Goal: Complete application form

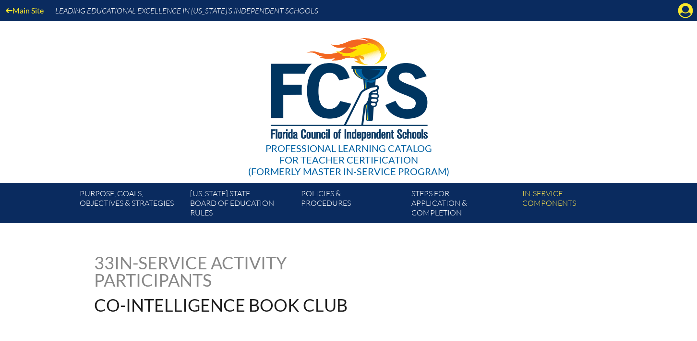
scroll to position [3313, 0]
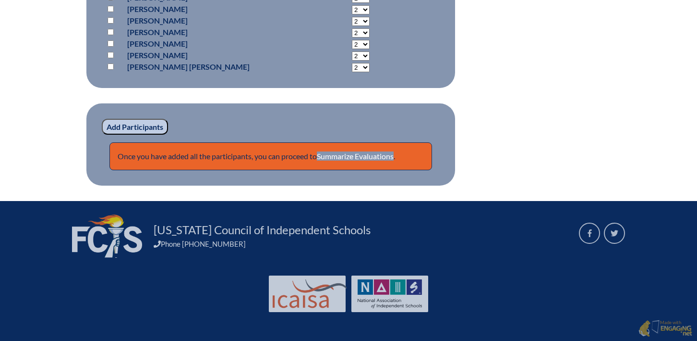
click at [372, 162] on p "Once you have added all the participants, you can proceed to Summarize Evaluati…" at bounding box center [271, 156] width 323 height 28
click at [371, 157] on link "Summarize Evaluations" at bounding box center [355, 155] width 77 height 9
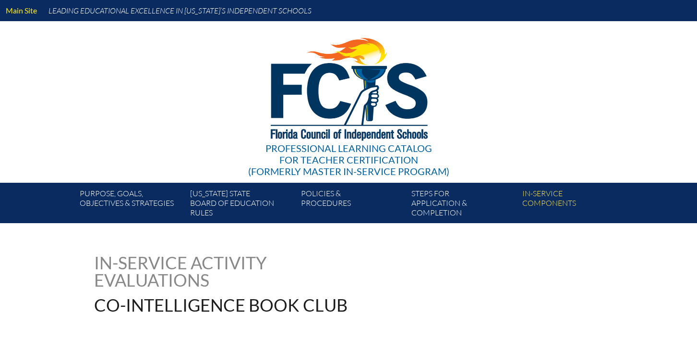
type input "0"
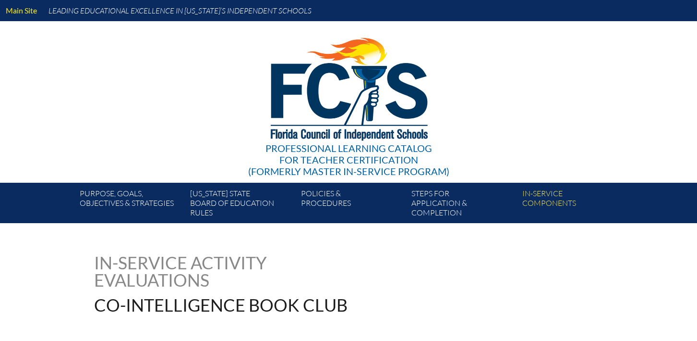
type input "0"
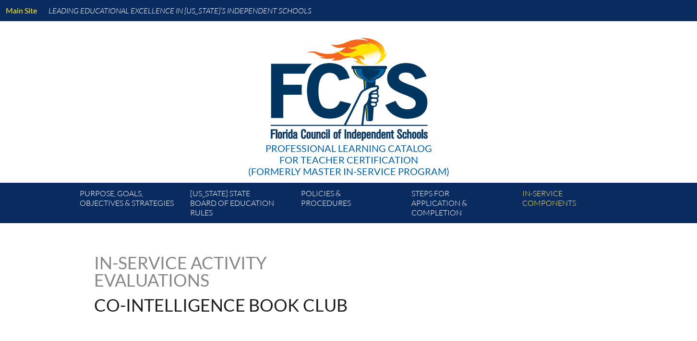
type input "0"
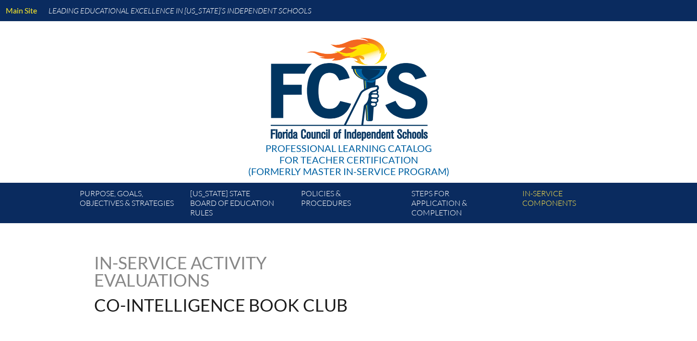
type input "0"
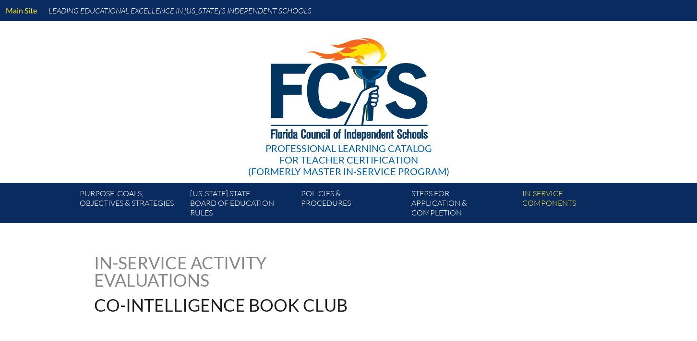
type input "0"
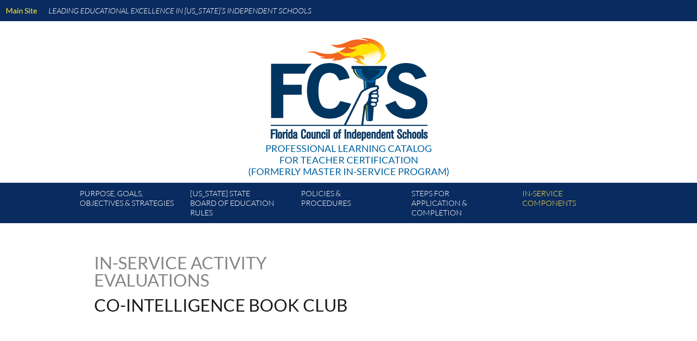
type input "0"
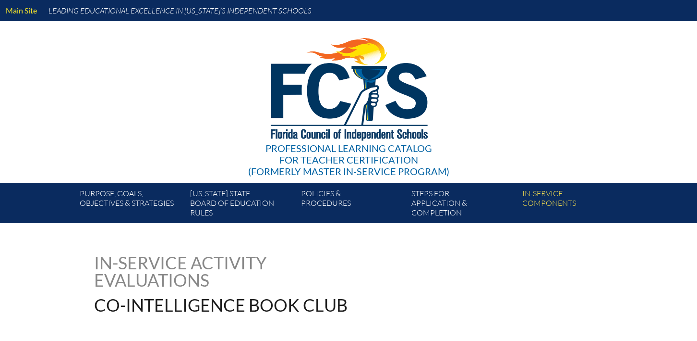
type input "0"
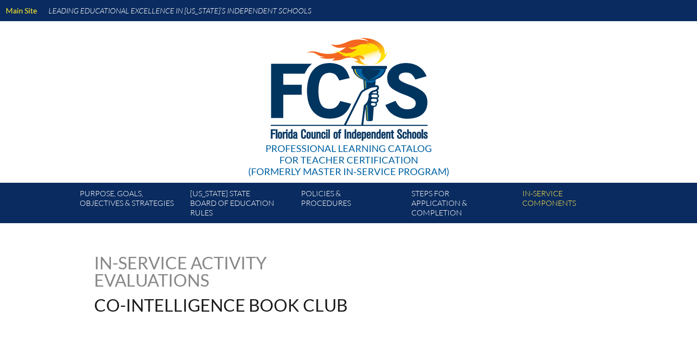
type input "0"
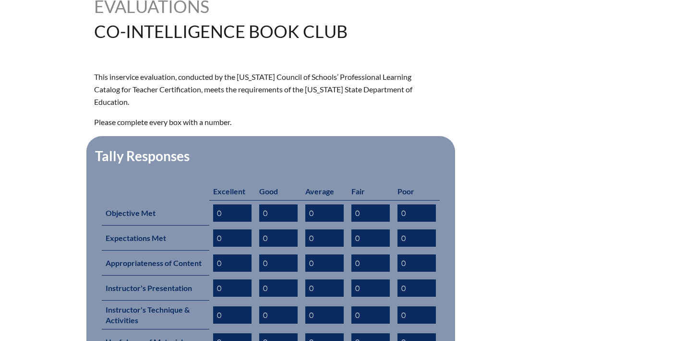
scroll to position [239, 0]
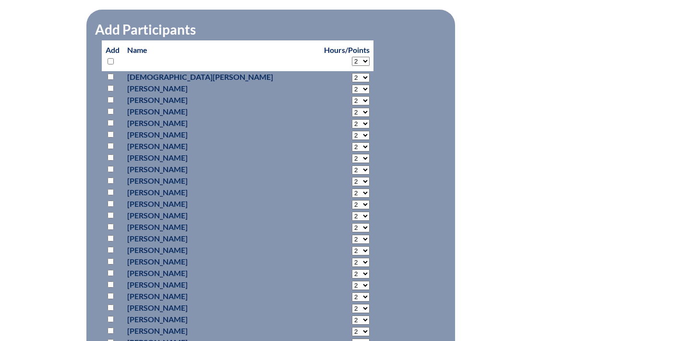
scroll to position [994, 0]
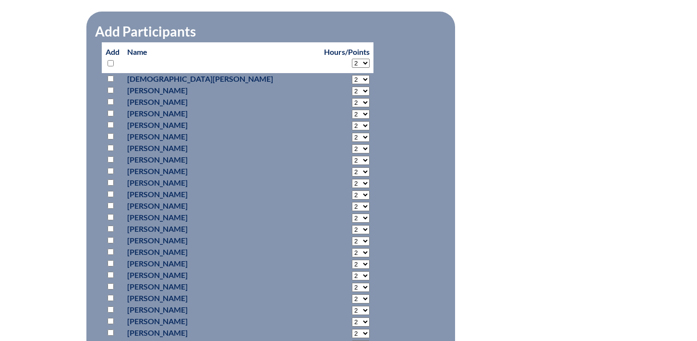
click at [352, 68] on select "2 3 4 5 6 7 8 9 10 11 12 13 14 15 16 17 18 19 20 21 22 23 24 25 26 27 28 29 30 …" at bounding box center [361, 63] width 18 height 9
select select "15"
click at [352, 68] on select "2 3 4 5 6 7 8 9 10 11 12 13 14 15 16 17 18 19 20 21 22 23 24 25 26 27 28 29 30 …" at bounding box center [361, 63] width 18 height 9
select select "15"
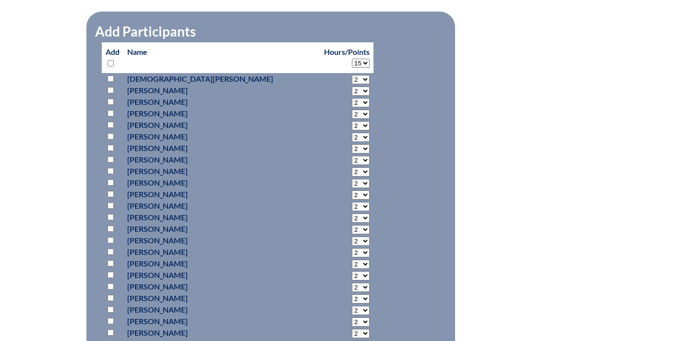
select select "15"
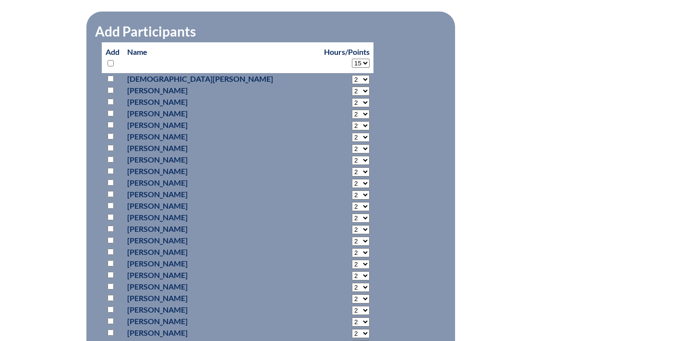
select select "15"
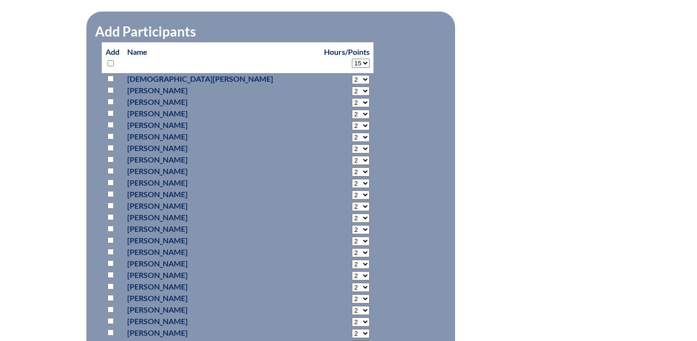
select select "15"
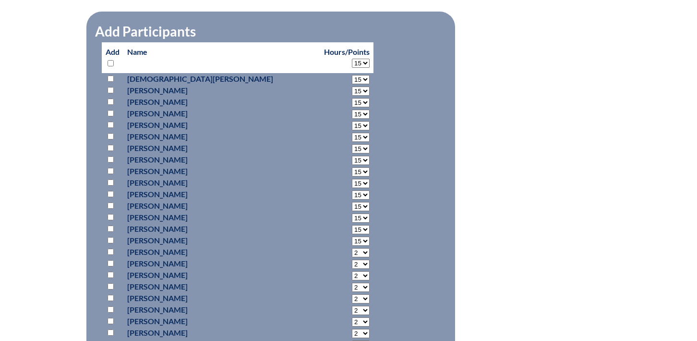
select select "15"
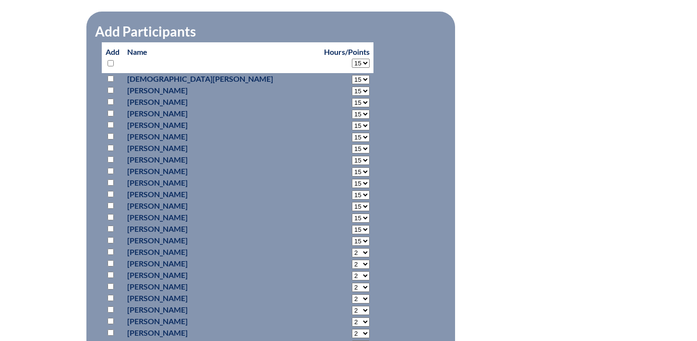
select select "15"
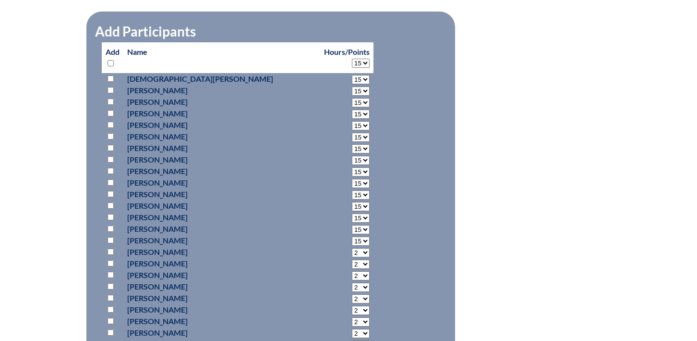
select select "15"
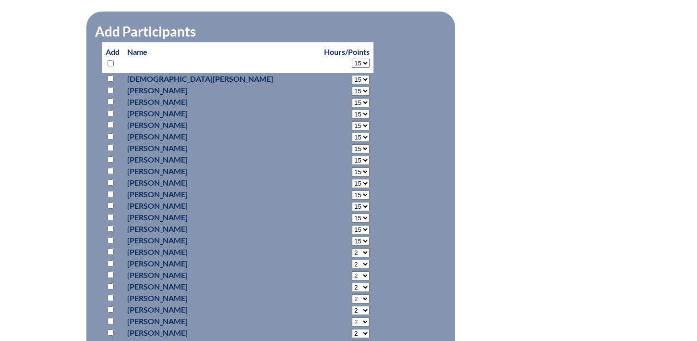
select select "15"
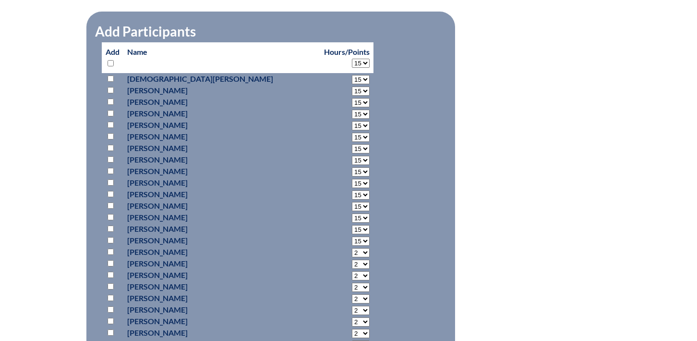
select select "15"
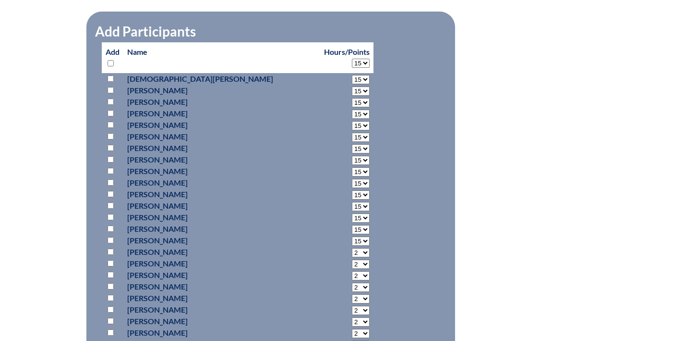
select select "15"
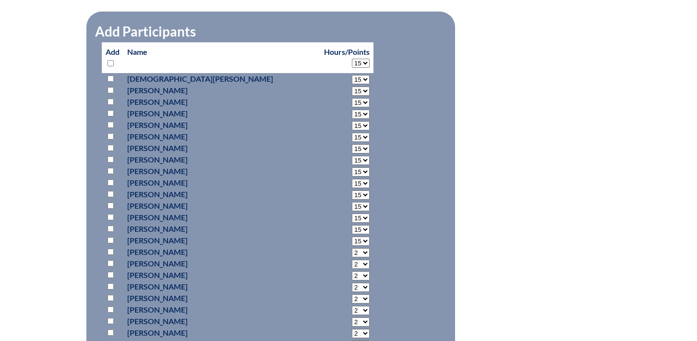
select select "15"
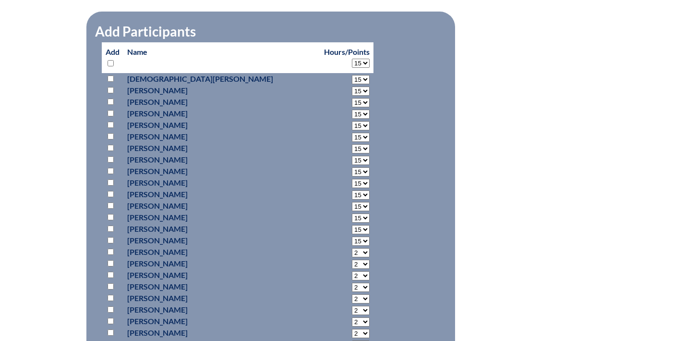
select select "15"
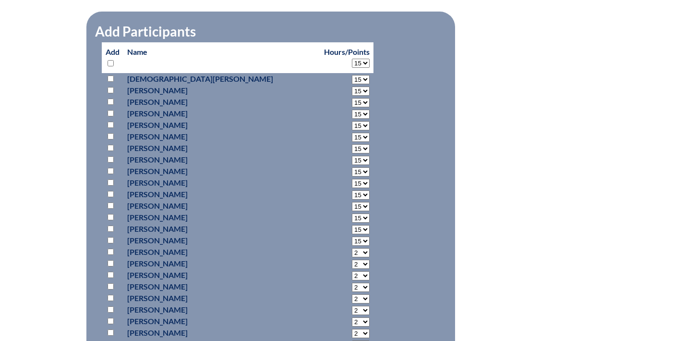
select select "15"
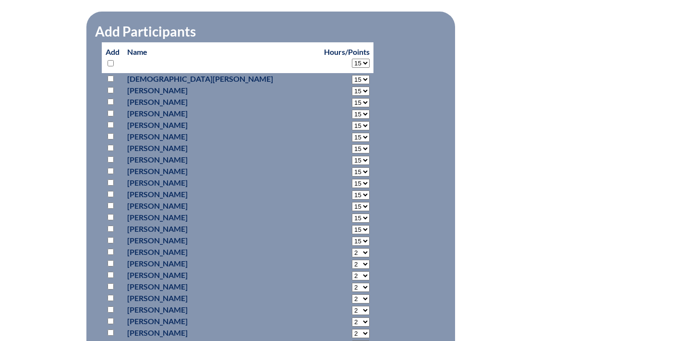
select select "15"
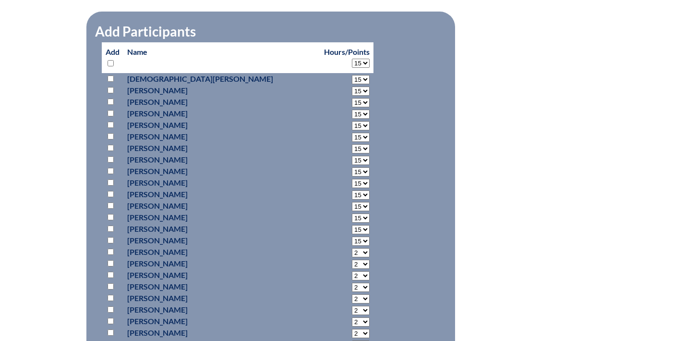
select select "15"
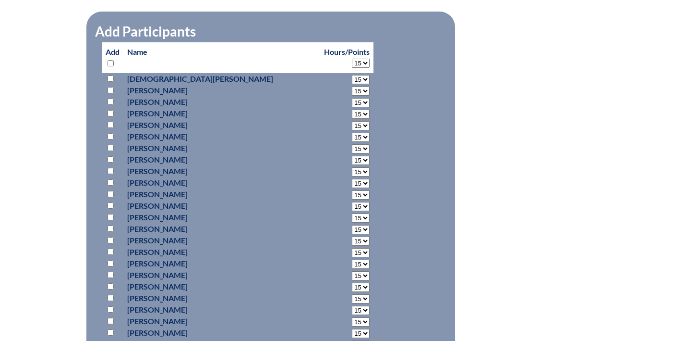
select select "15"
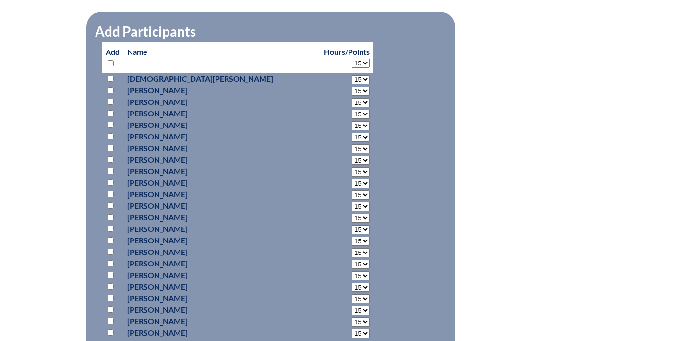
select select "15"
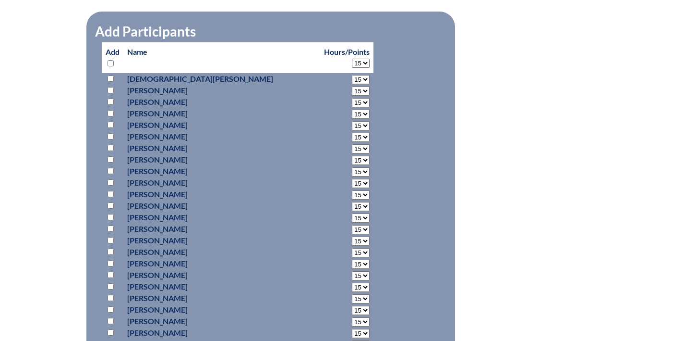
select select "15"
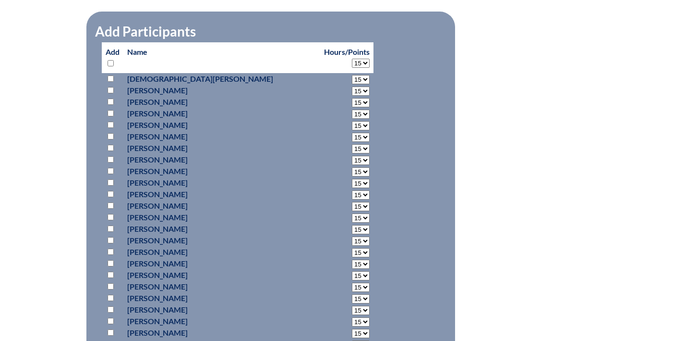
select select "15"
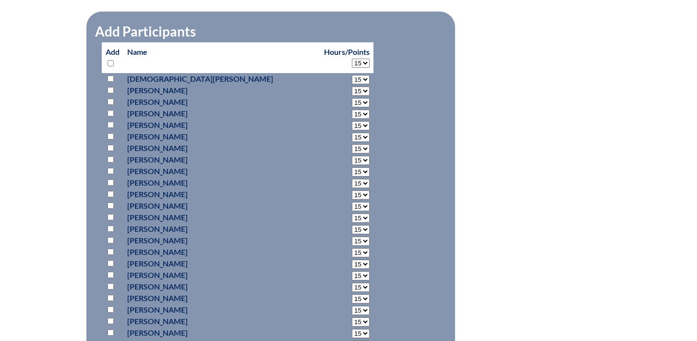
select select "15"
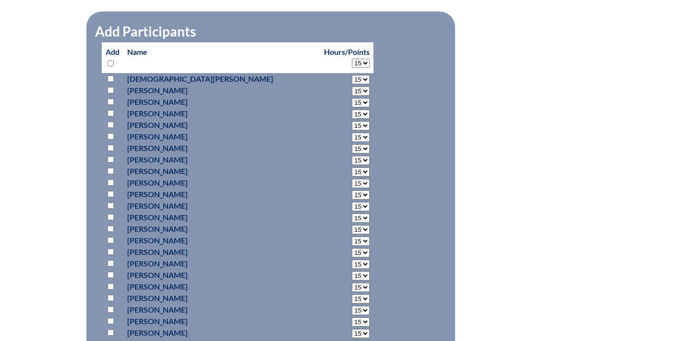
select select "15"
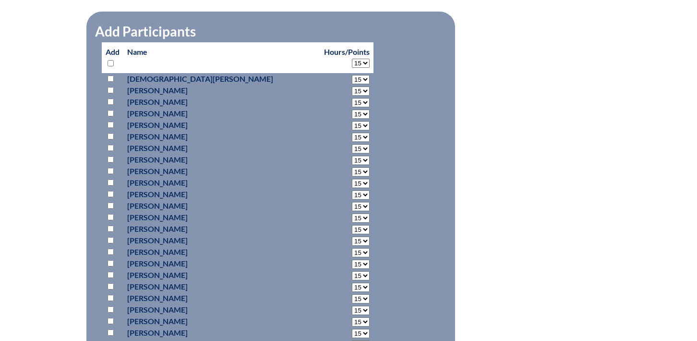
select select "15"
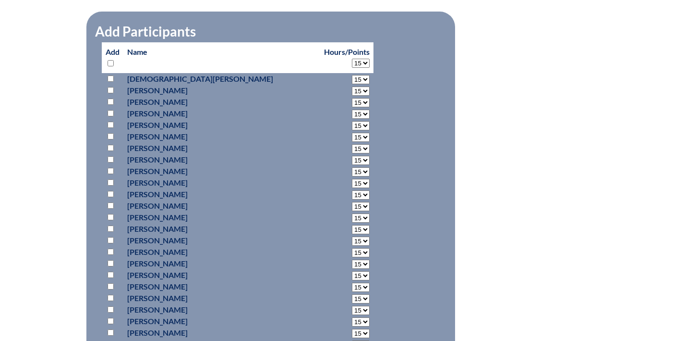
select select "15"
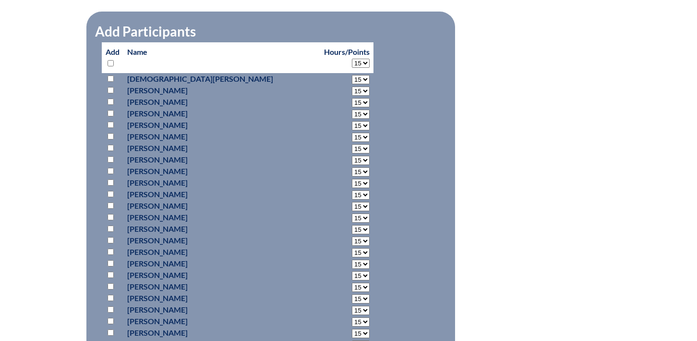
select select "15"
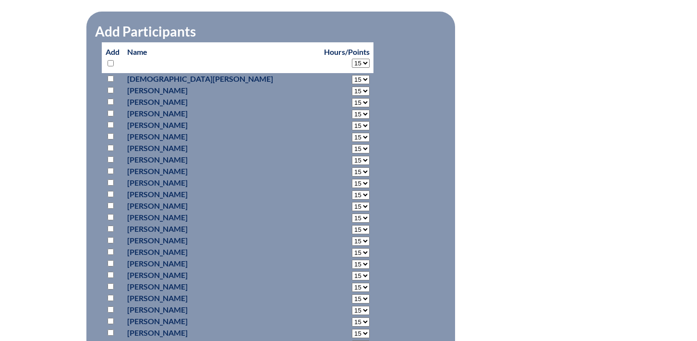
select select "15"
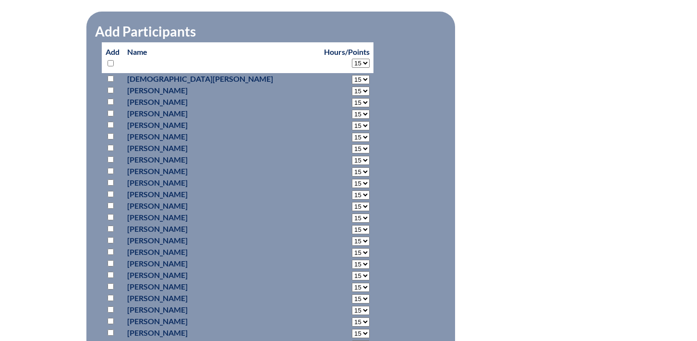
select select "15"
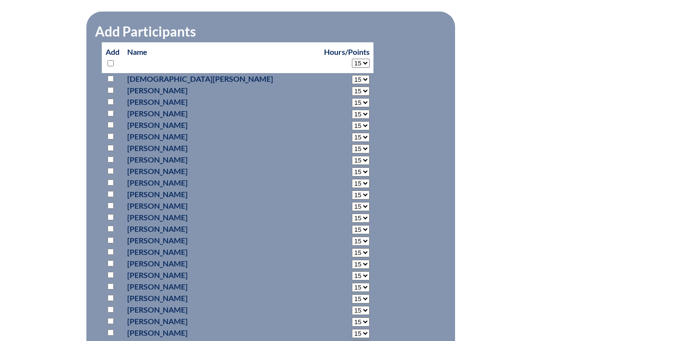
select select "15"
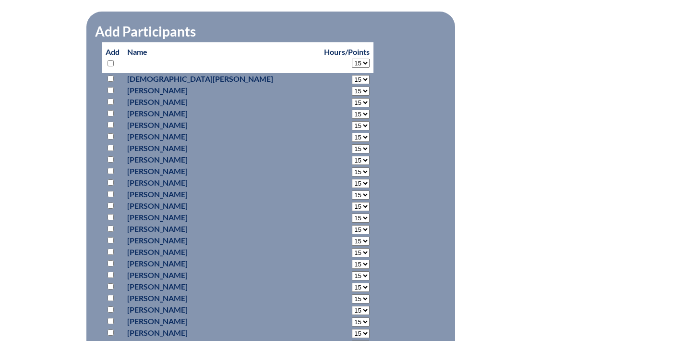
select select "15"
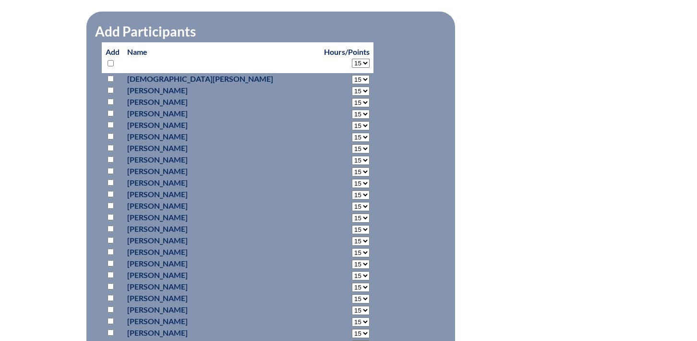
select select "15"
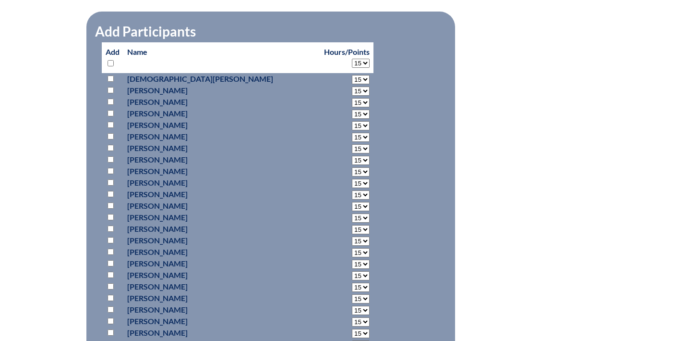
select select "15"
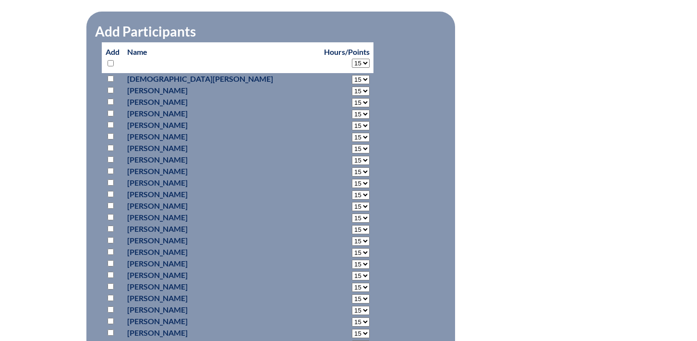
select select "15"
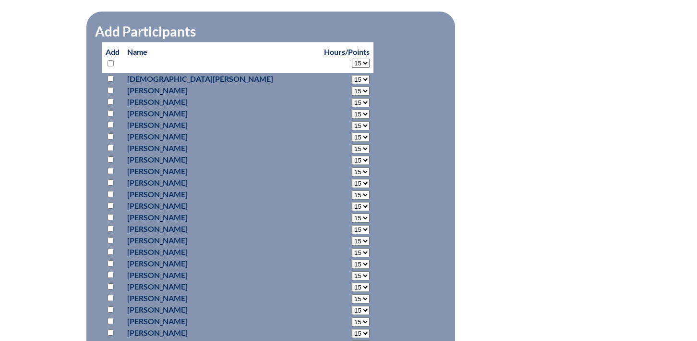
select select "15"
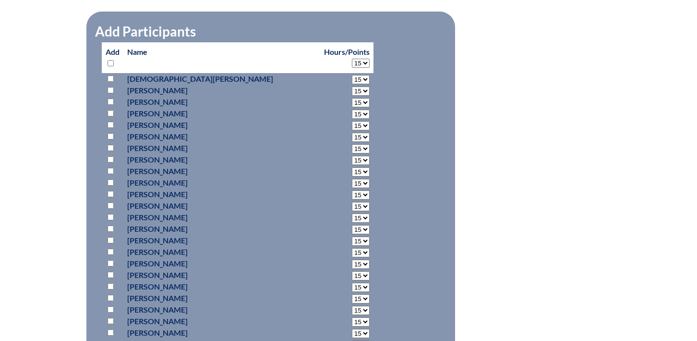
select select "15"
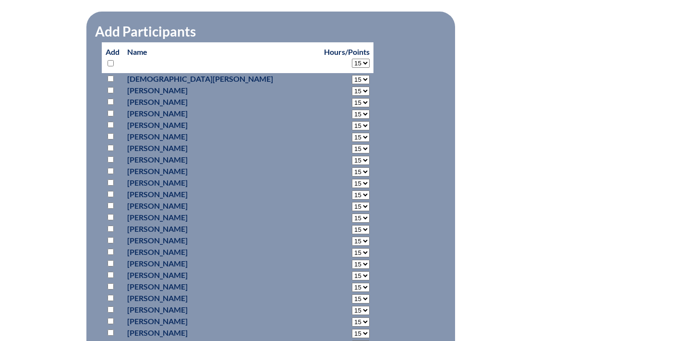
select select "15"
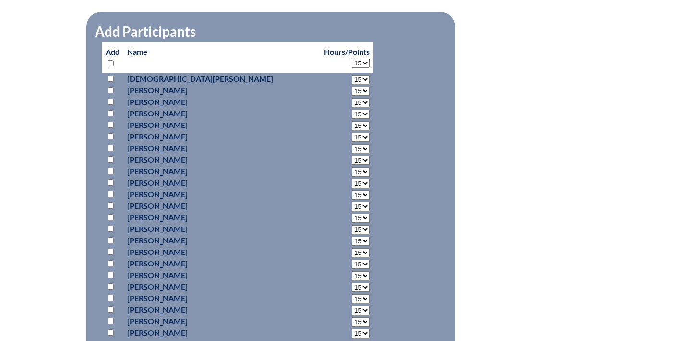
select select "15"
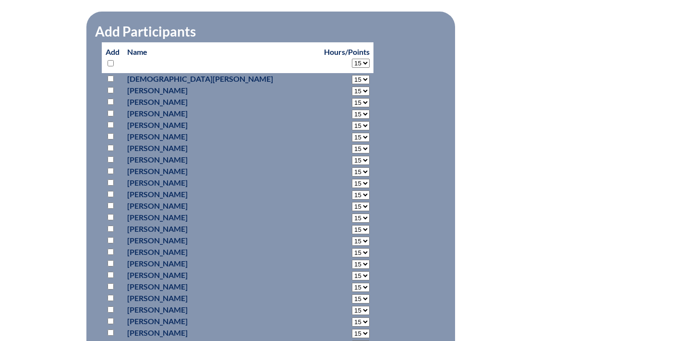
select select "15"
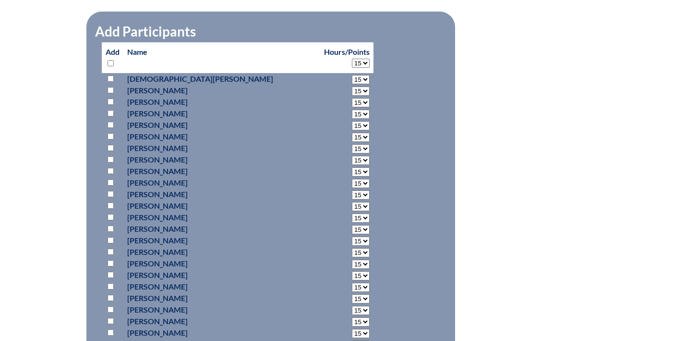
select select "15"
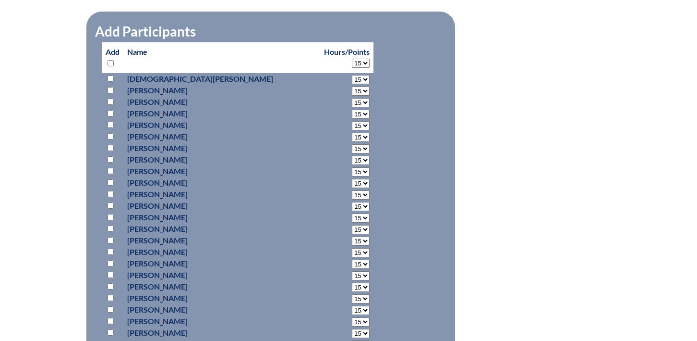
select select "15"
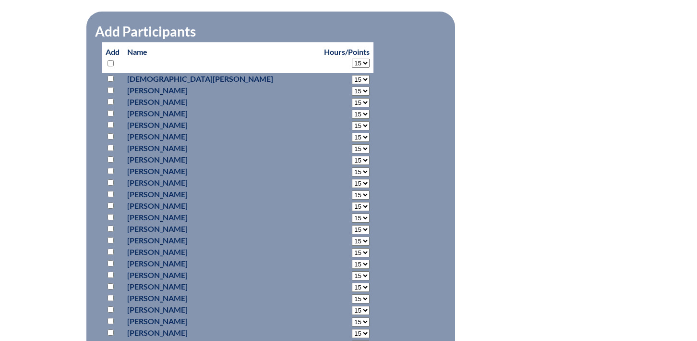
select select "15"
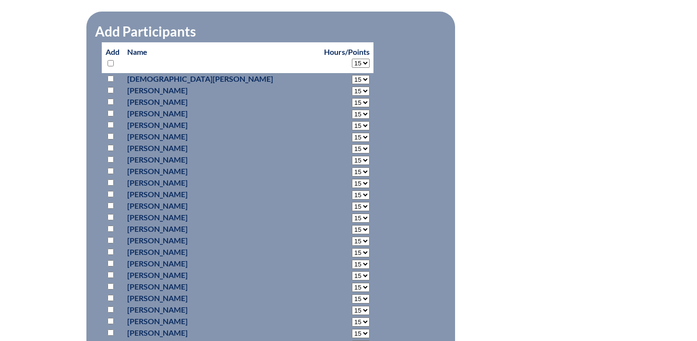
select select "15"
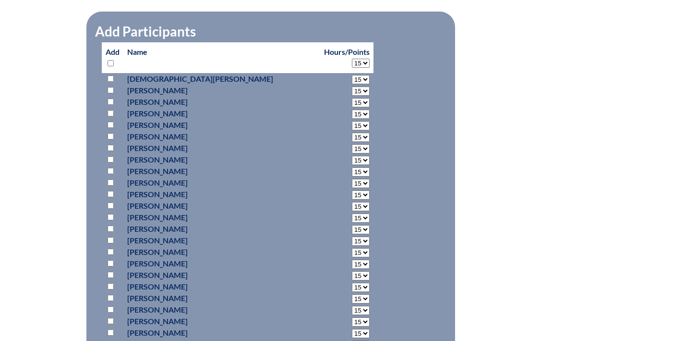
select select "15"
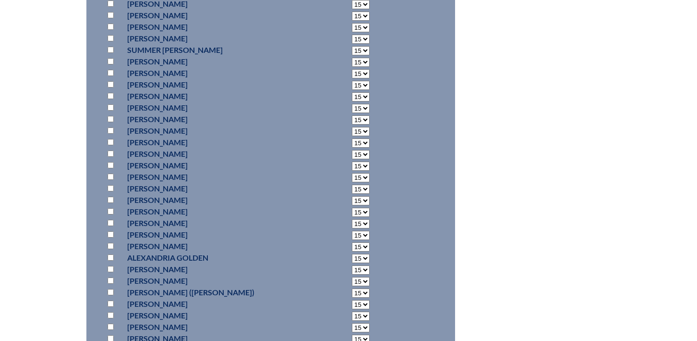
scroll to position [1522, 0]
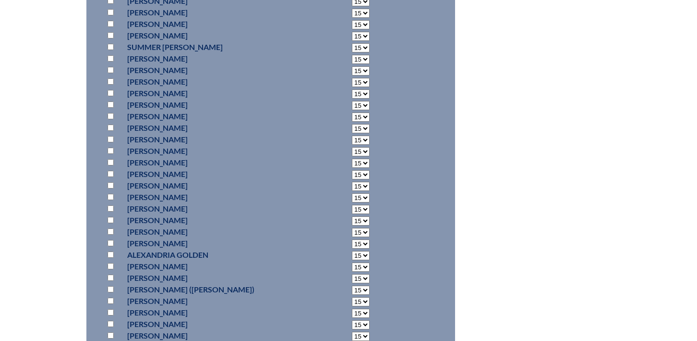
click at [111, 292] on input "checkbox" at bounding box center [111, 289] width 6 height 6
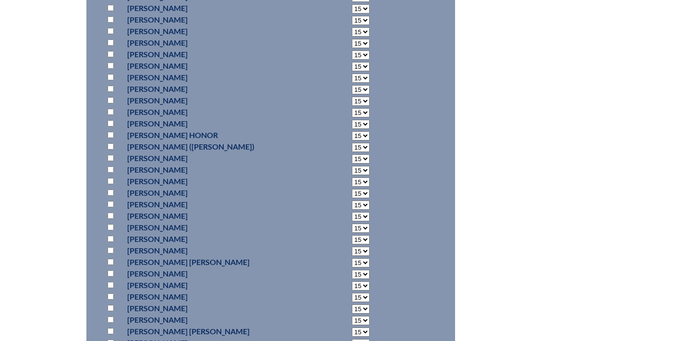
scroll to position [1897, 0]
click at [111, 286] on input "checkbox" at bounding box center [111, 283] width 6 height 6
